Goal: Task Accomplishment & Management: Complete application form

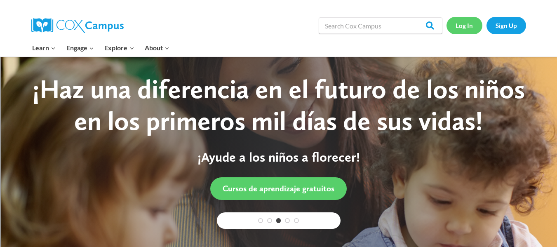
click at [455, 26] on link "Log In" at bounding box center [464, 25] width 36 height 17
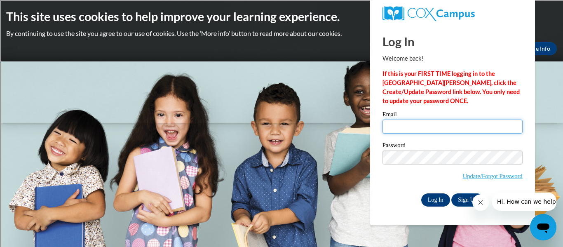
type input "hoffbra@sdmfschools.org"
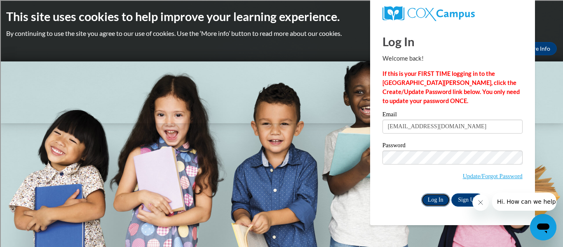
click at [440, 197] on input "Log In" at bounding box center [435, 199] width 29 height 13
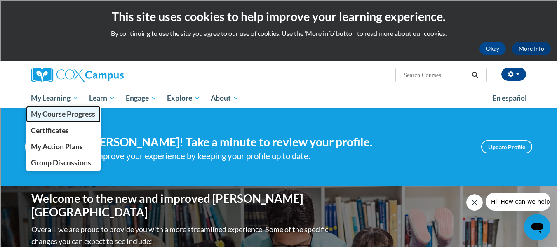
click at [68, 115] on span "My Course Progress" at bounding box center [63, 114] width 64 height 9
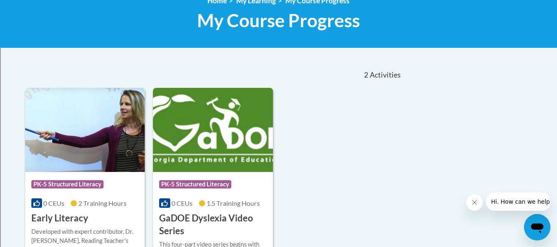
scroll to position [206, 0]
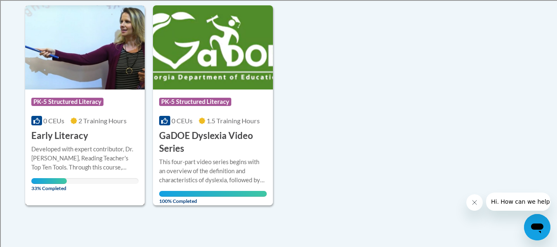
click at [83, 88] on img at bounding box center [85, 47] width 120 height 84
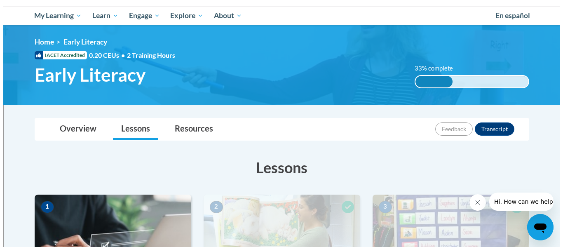
scroll to position [247, 0]
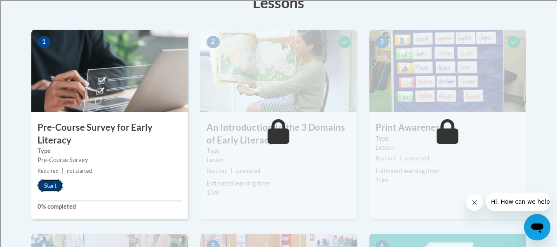
click at [42, 188] on button "Start" at bounding box center [50, 185] width 26 height 13
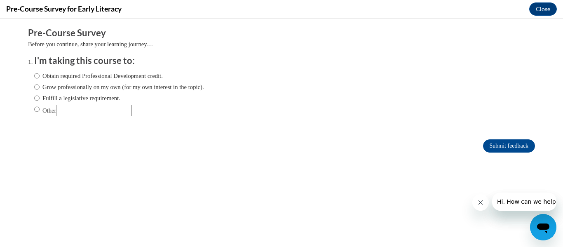
scroll to position [0, 0]
click at [28, 98] on ol "I'm taking this course to: Obtain required Professional Development credit. Gro…" at bounding box center [281, 91] width 507 height 75
click at [34, 99] on input "Fulfill a legislative requirement." at bounding box center [36, 98] width 5 height 9
radio input "true"
click at [484, 142] on input "Submit feedback" at bounding box center [509, 145] width 52 height 13
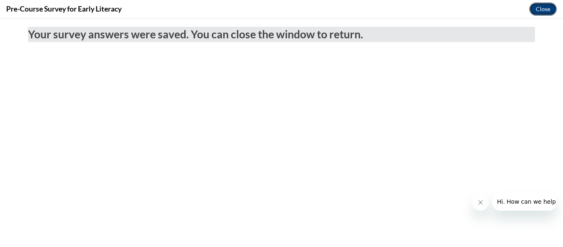
click at [545, 9] on button "Close" at bounding box center [543, 8] width 28 height 13
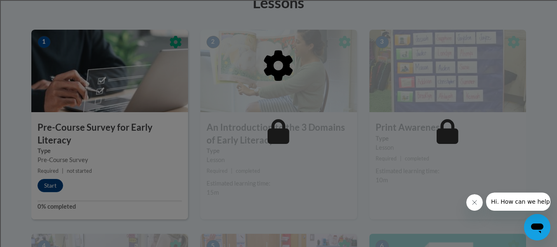
click at [51, 184] on div at bounding box center [278, 108] width 494 height 157
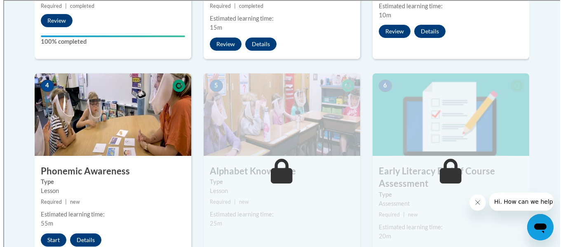
scroll to position [453, 0]
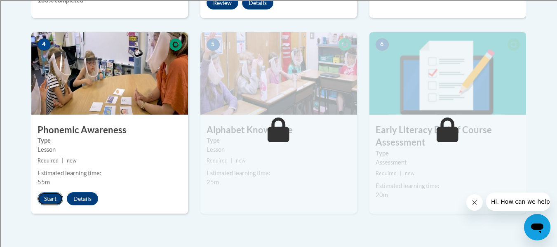
click at [49, 199] on button "Start" at bounding box center [50, 198] width 26 height 13
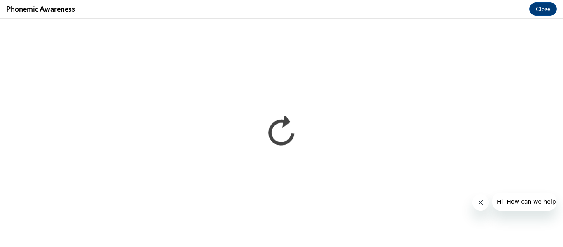
click at [545, 210] on button "Hi. How can we help?" at bounding box center [527, 201] width 72 height 18
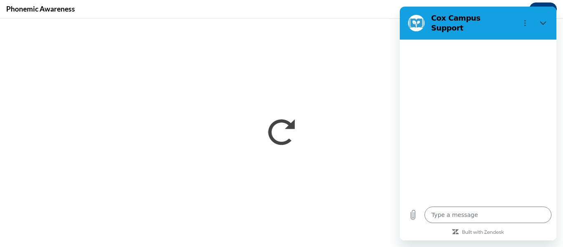
click at [543, 20] on icon "Close" at bounding box center [543, 23] width 7 height 7
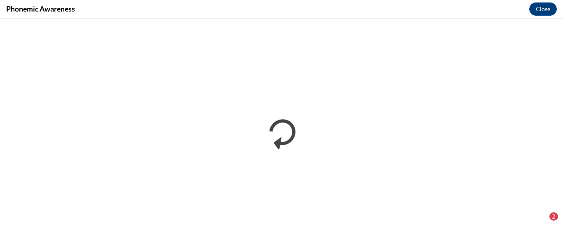
scroll to position [161, 0]
type textarea "x"
